Goal: Information Seeking & Learning: Learn about a topic

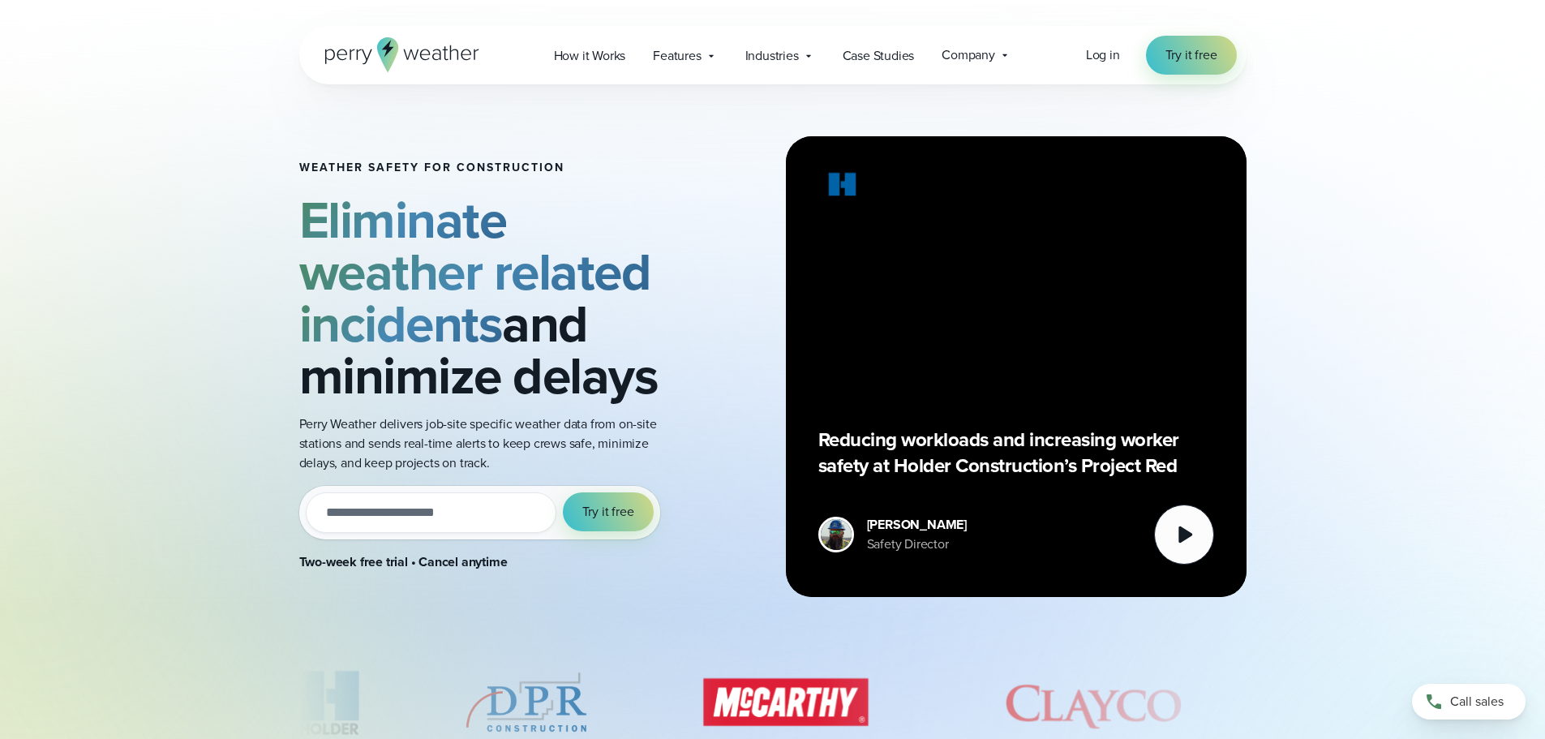
click at [1147, 540] on div "[PERSON_NAME] Safety Director Watch" at bounding box center [1016, 535] width 396 height 60
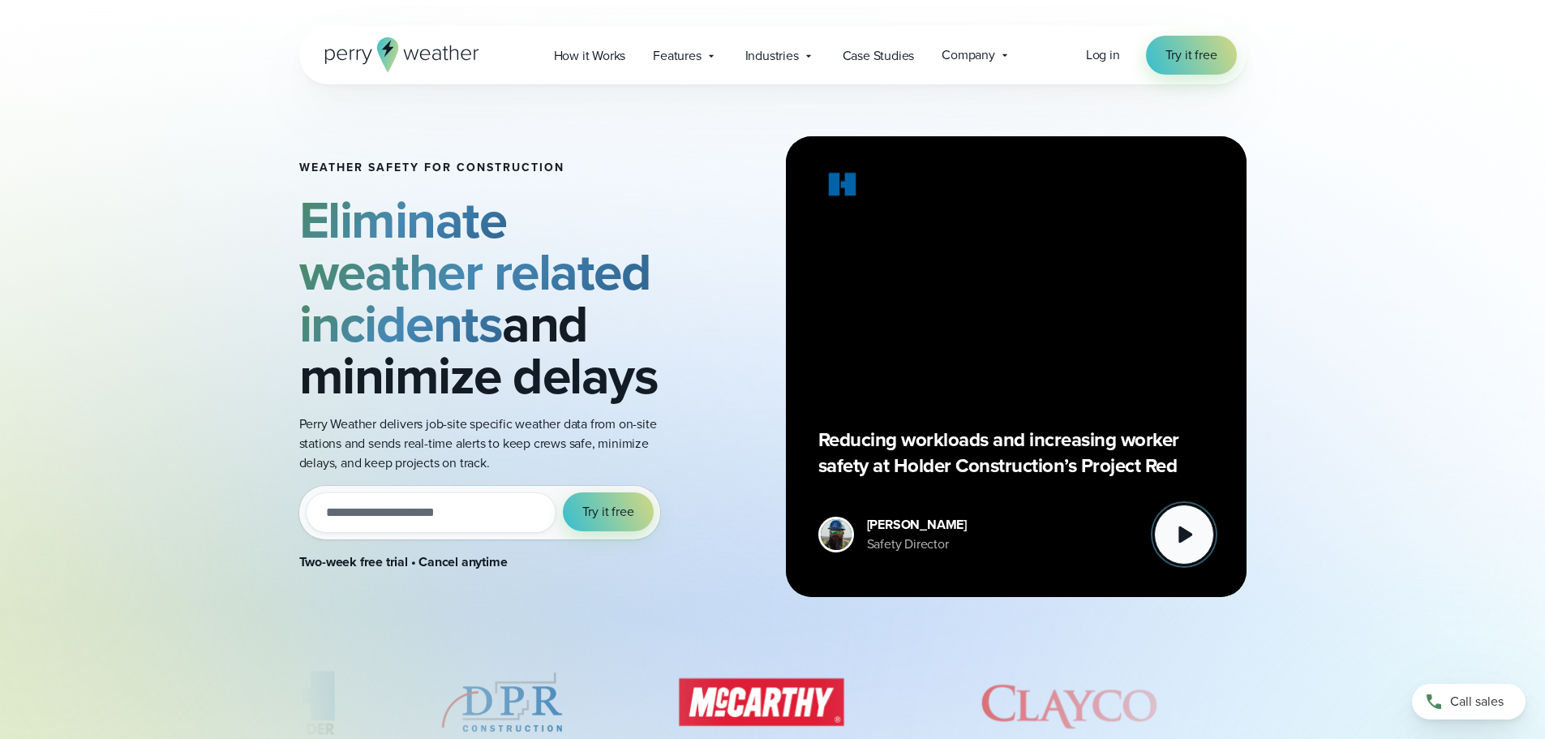
click at [1187, 541] on icon at bounding box center [1184, 534] width 32 height 32
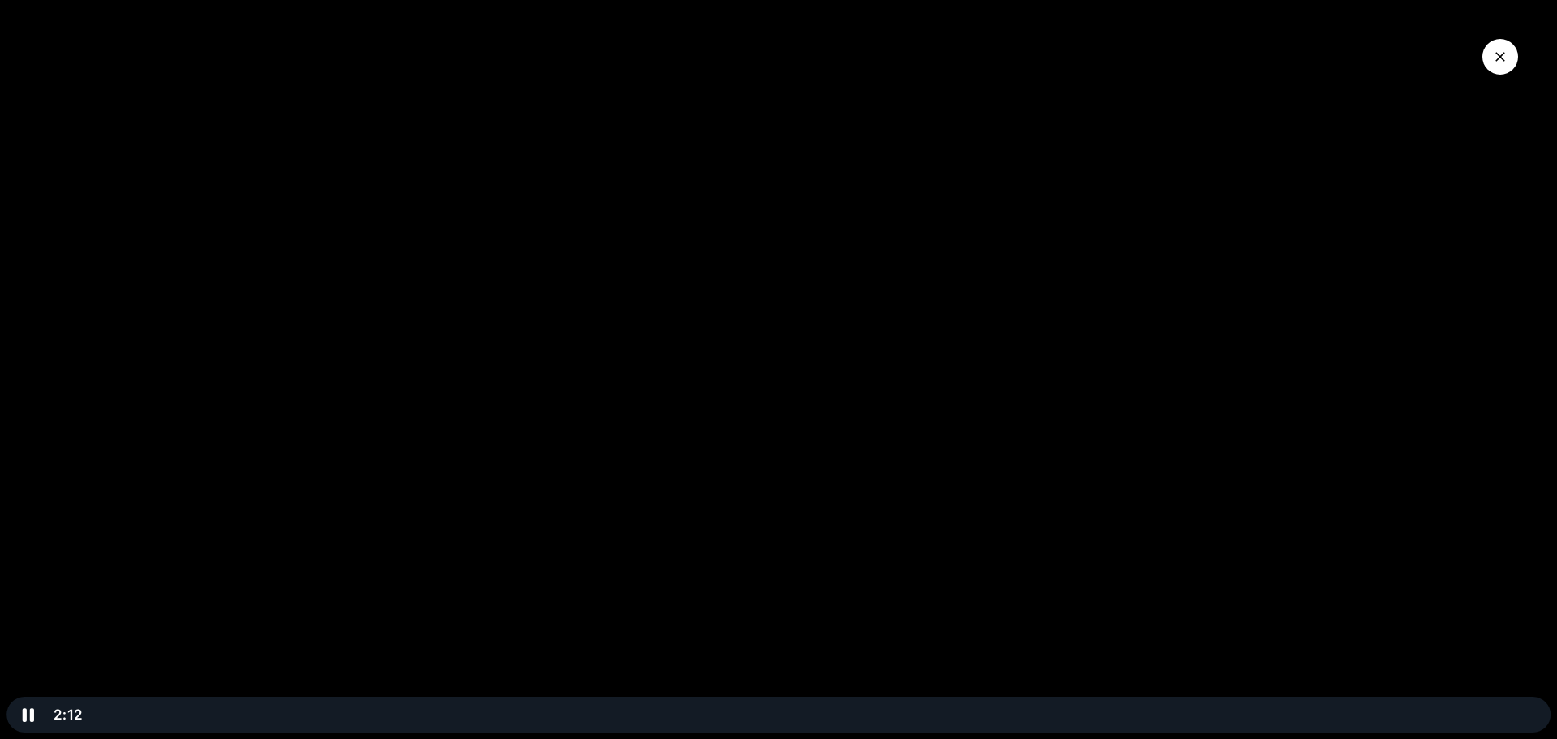
click at [376, 393] on div at bounding box center [778, 369] width 1557 height 739
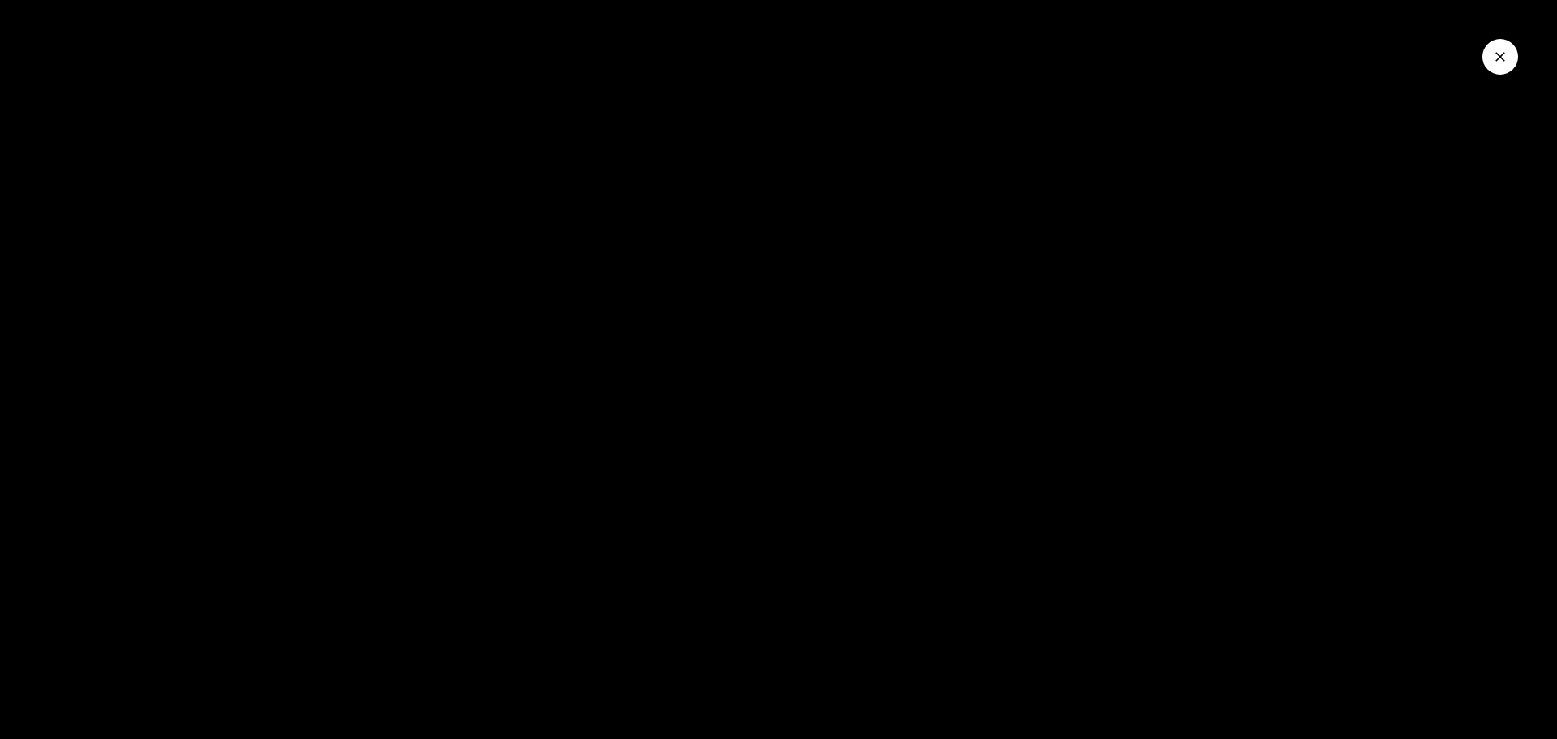
click at [1506, 54] on icon "Close Video" at bounding box center [1501, 57] width 16 height 16
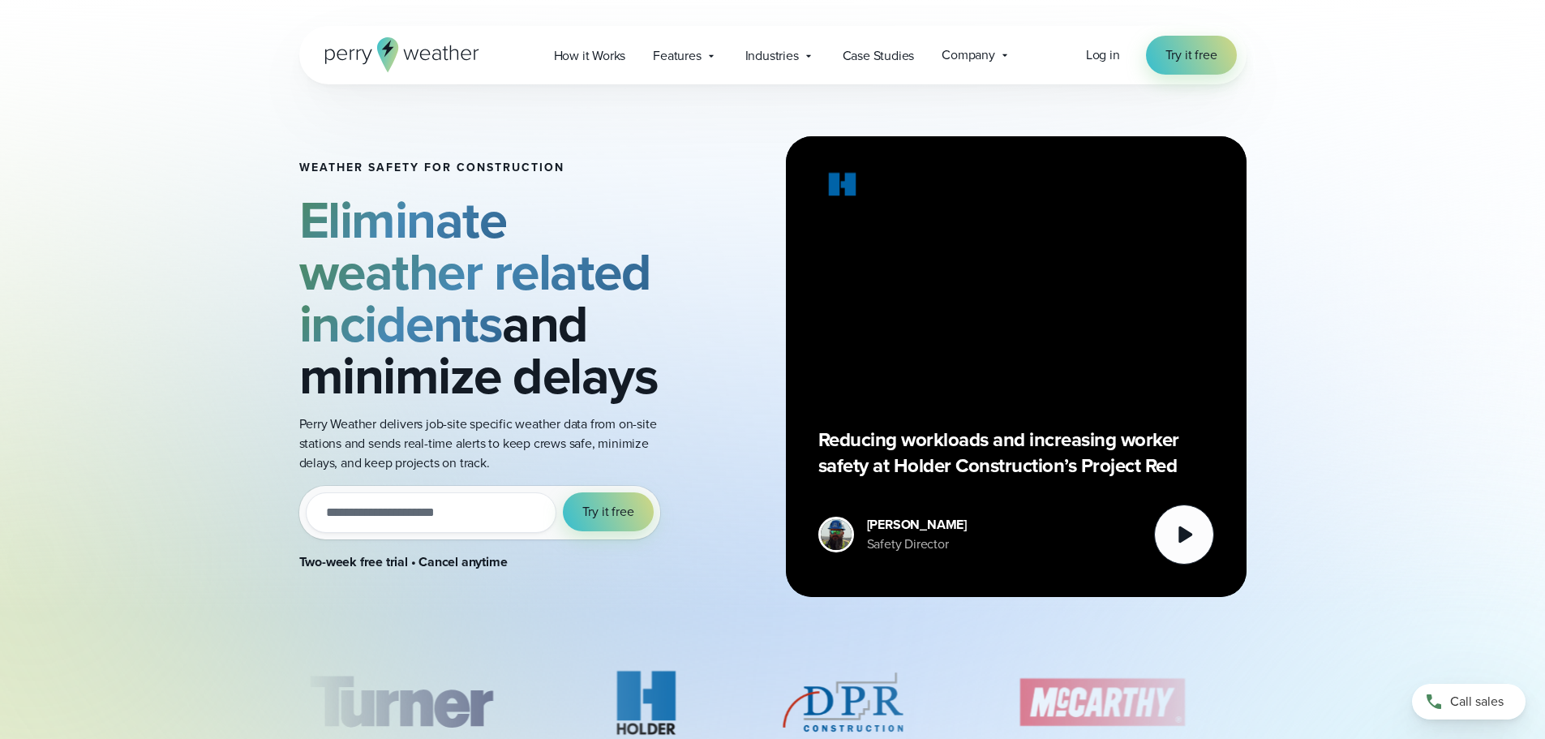
click at [1033, 410] on div "Reducing workloads and increasing worker safety at Holder Construction’s Projec…" at bounding box center [1016, 367] width 396 height 396
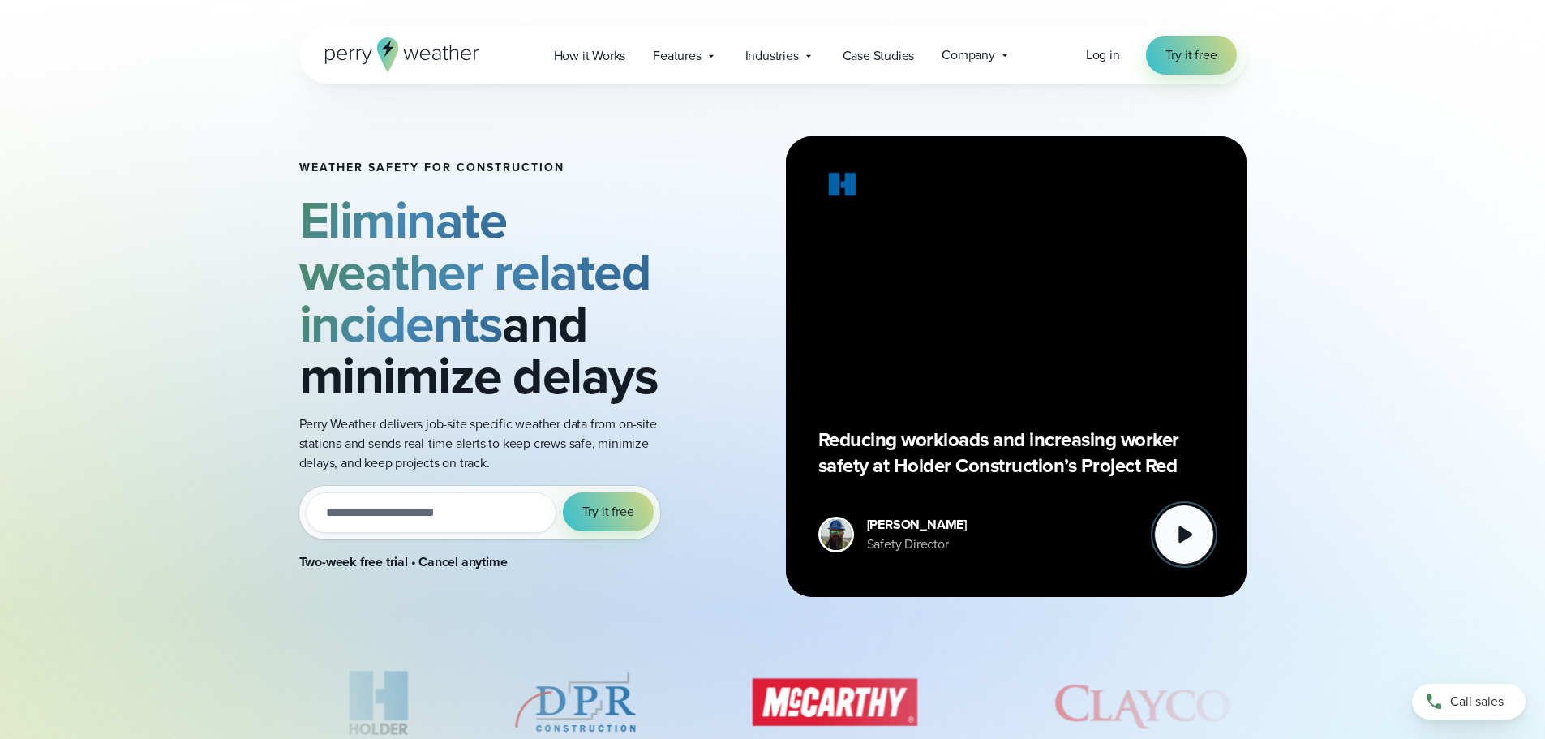
click at [1177, 531] on icon at bounding box center [1184, 534] width 32 height 32
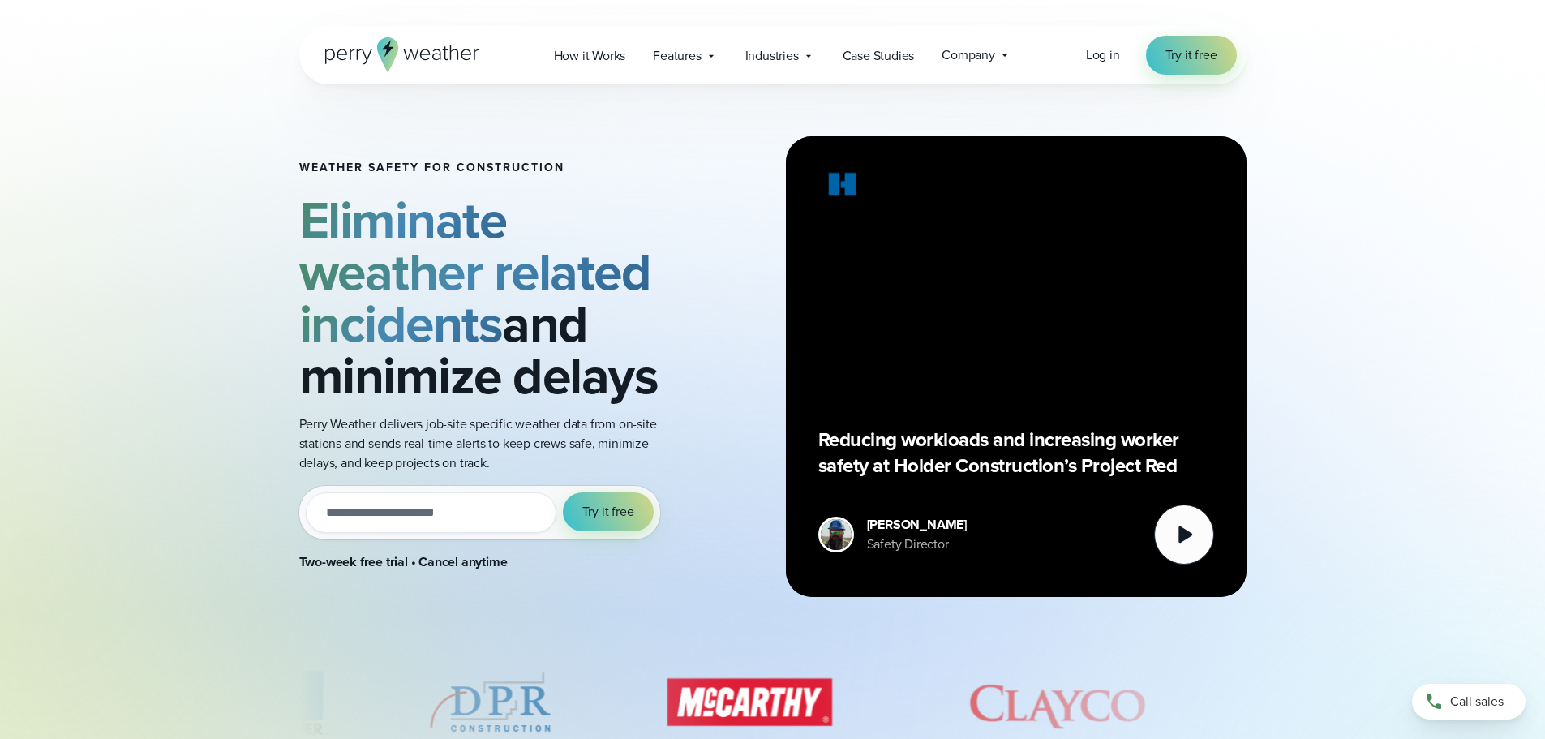
click at [763, 330] on div "Weather safety for Construction Eliminate weather related incidents and minimiz…" at bounding box center [772, 366] width 947 height 565
